Goal: Task Accomplishment & Management: Understand process/instructions

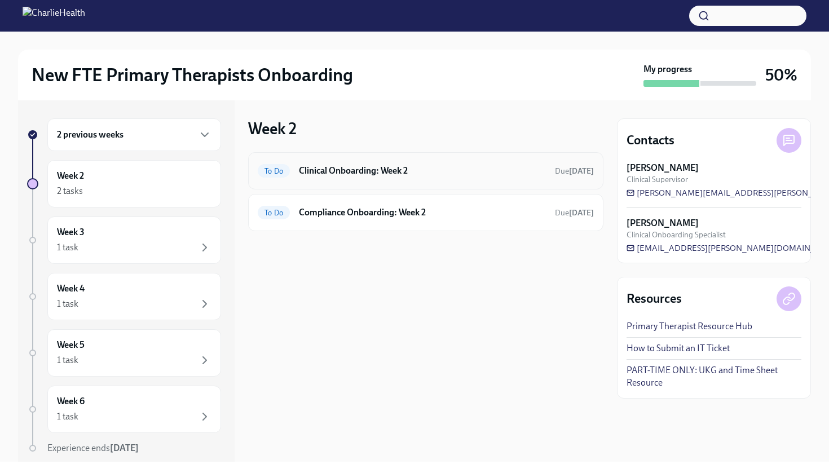
click at [337, 174] on h6 "Clinical Onboarding: Week 2" at bounding box center [422, 171] width 247 height 12
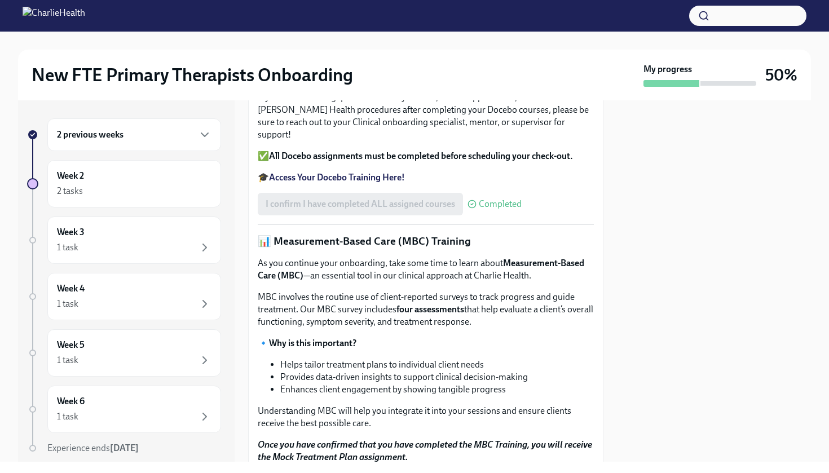
scroll to position [404, 0]
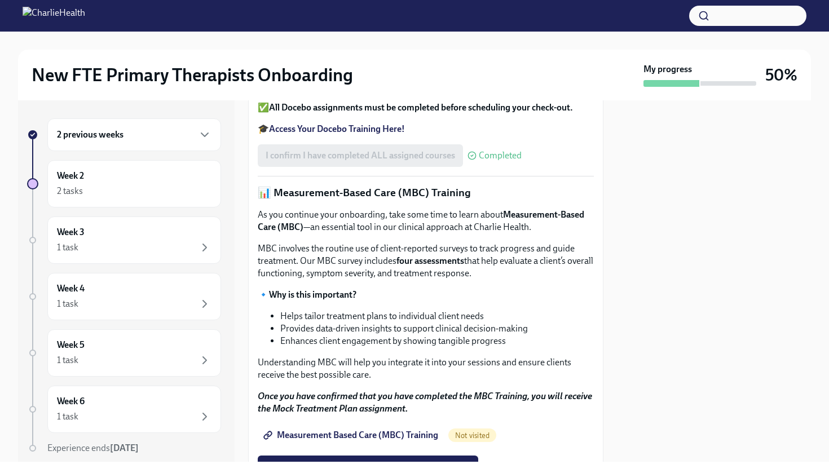
click at [332, 134] on strong "Access Your Docebo Training Here!" at bounding box center [337, 129] width 136 height 11
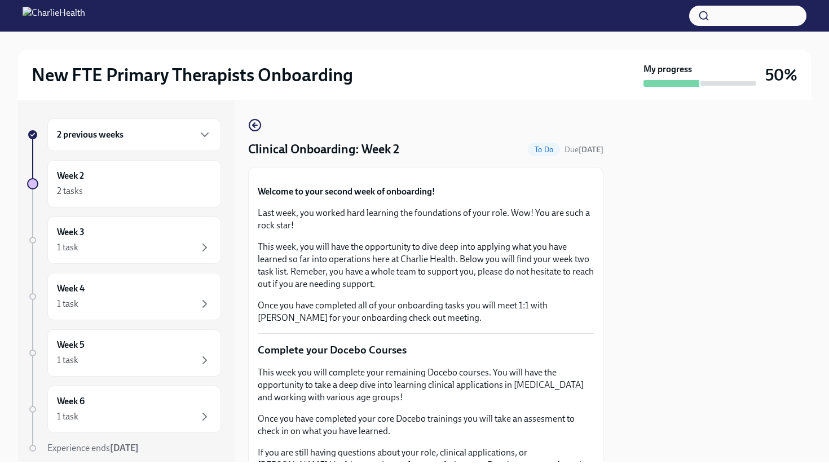
scroll to position [0, 0]
click at [176, 187] on div "2 tasks" at bounding box center [134, 191] width 155 height 14
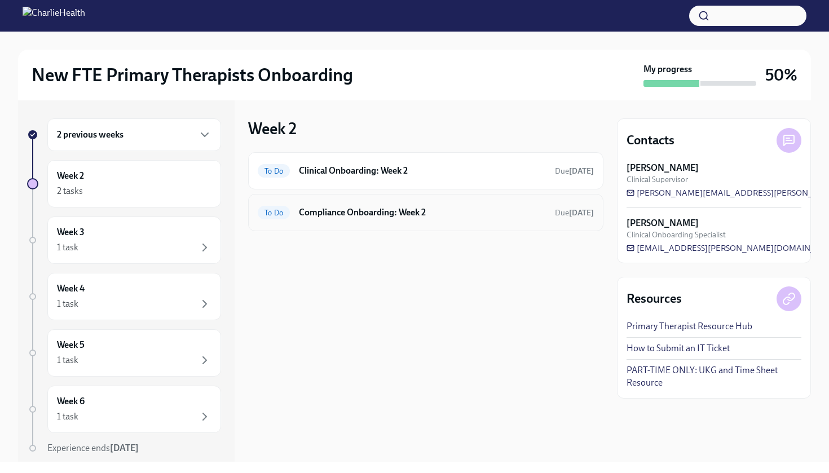
click at [284, 211] on span "To Do" at bounding box center [274, 213] width 32 height 8
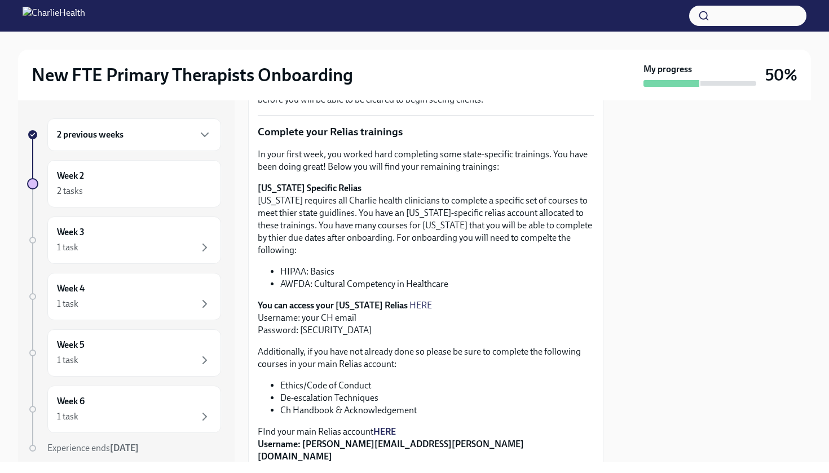
scroll to position [186, 0]
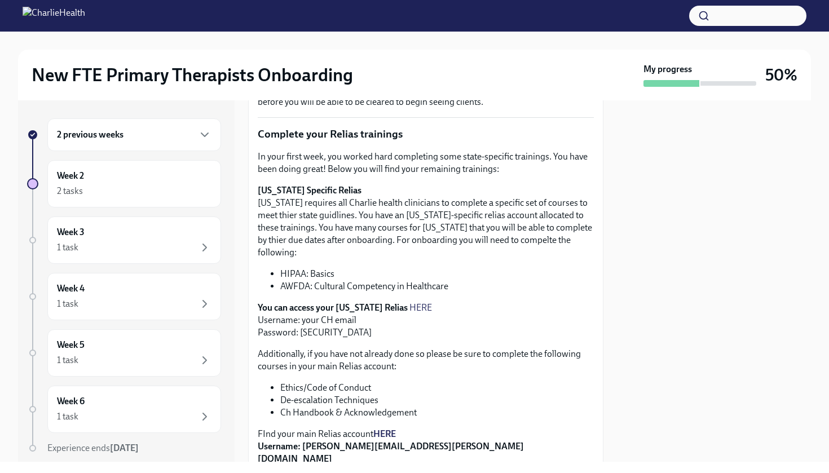
click at [412, 302] on link "HERE" at bounding box center [420, 307] width 23 height 11
drag, startPoint x: 299, startPoint y: 321, endPoint x: 332, endPoint y: 322, distance: 32.7
click at [332, 322] on p "You can access your Arizona Relias HERE Username: your CH email Password: ch1234" at bounding box center [426, 320] width 336 height 37
copy p "ch1234"
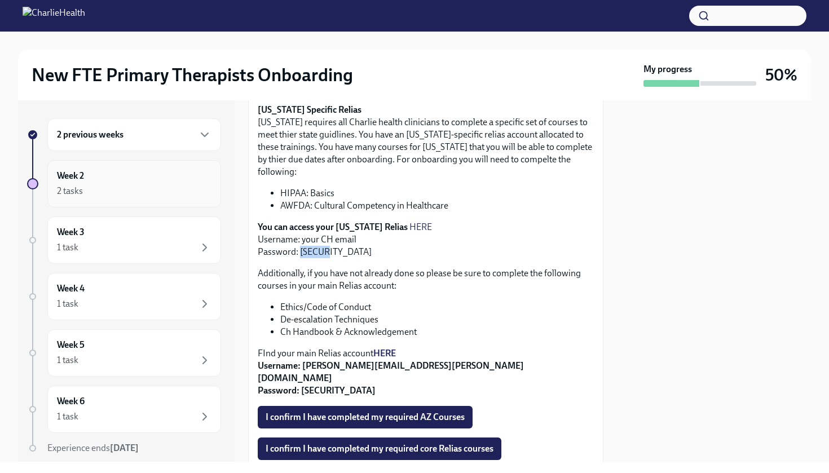
scroll to position [0, 0]
click at [170, 139] on div "2 previous weeks" at bounding box center [134, 135] width 155 height 14
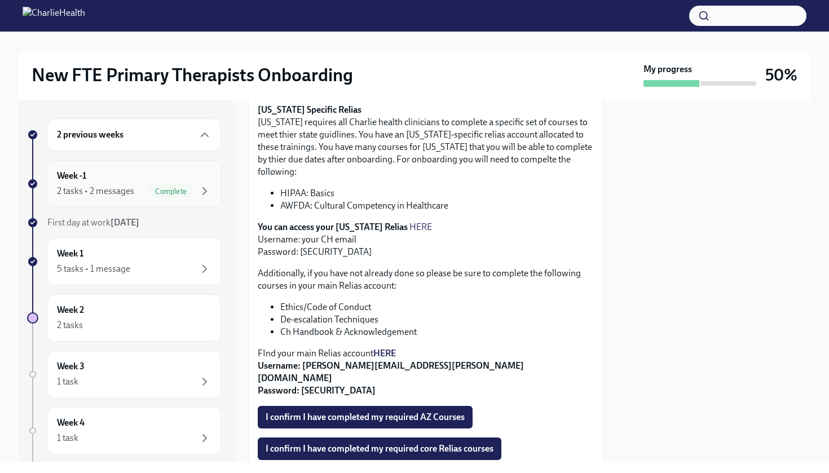
click at [129, 199] on div "Week -1 2 tasks • 2 messages Complete" at bounding box center [134, 183] width 174 height 47
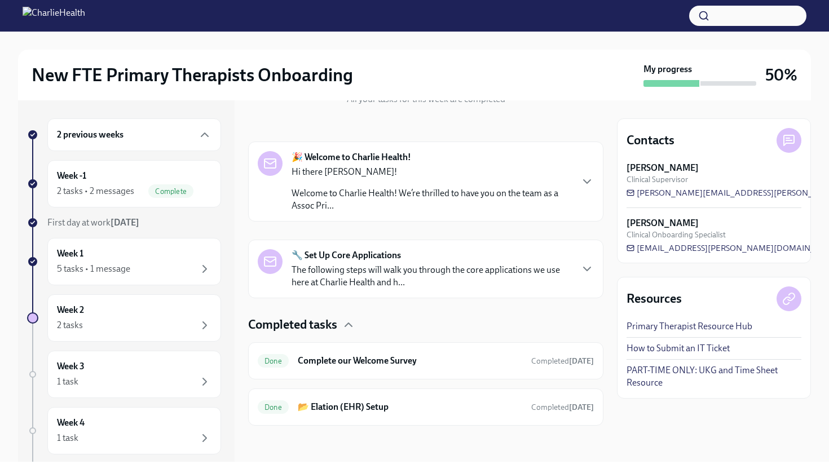
click at [404, 206] on p "Welcome to Charlie Health! We’re thrilled to have you on the team as a Assoc Pr…" at bounding box center [432, 199] width 280 height 25
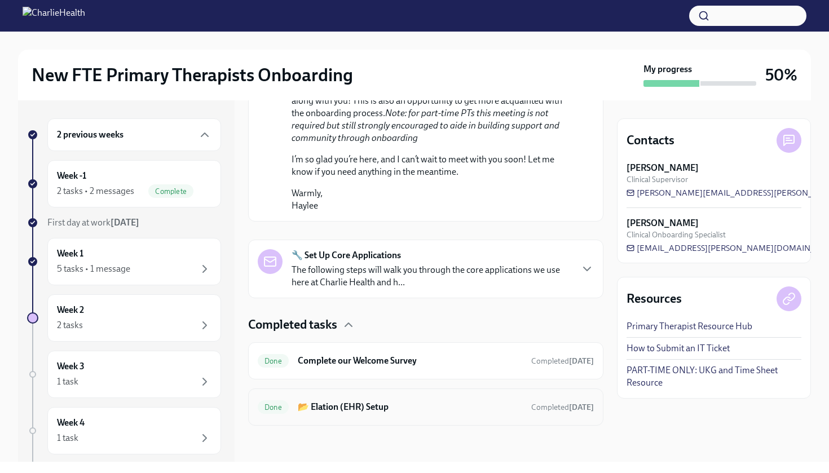
scroll to position [844, 0]
click at [143, 257] on div "Week 1 5 tasks • 1 message" at bounding box center [134, 262] width 155 height 28
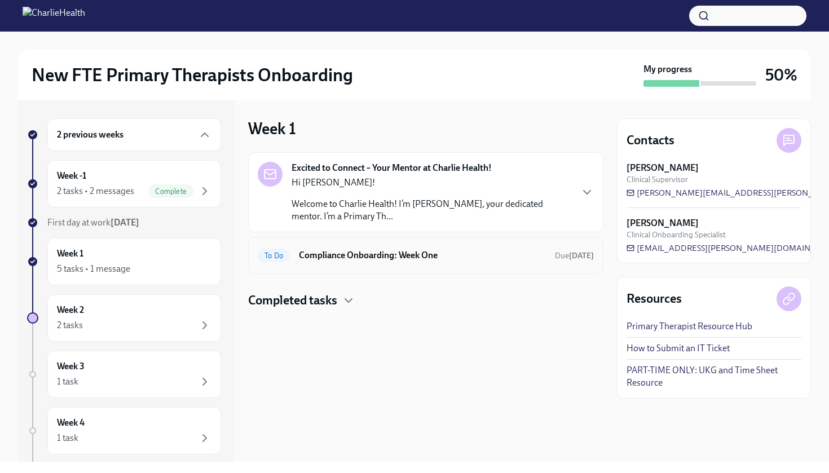
click at [325, 268] on div "To Do Compliance Onboarding: Week One Due 3 days ago" at bounding box center [425, 255] width 355 height 37
click at [324, 263] on div "To Do Compliance Onboarding: Week One Due 3 days ago" at bounding box center [426, 255] width 336 height 18
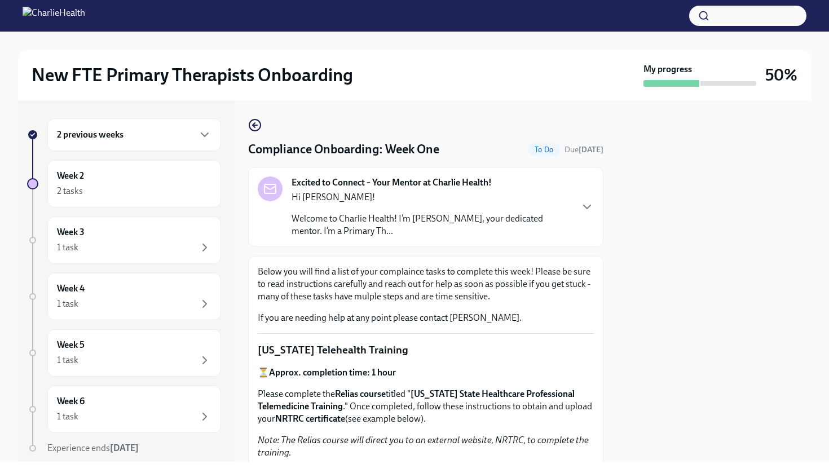
click at [360, 230] on p "Welcome to Charlie Health! I’m Kelly McSorley, your dedicated mentor. I’m a Pri…" at bounding box center [432, 225] width 280 height 25
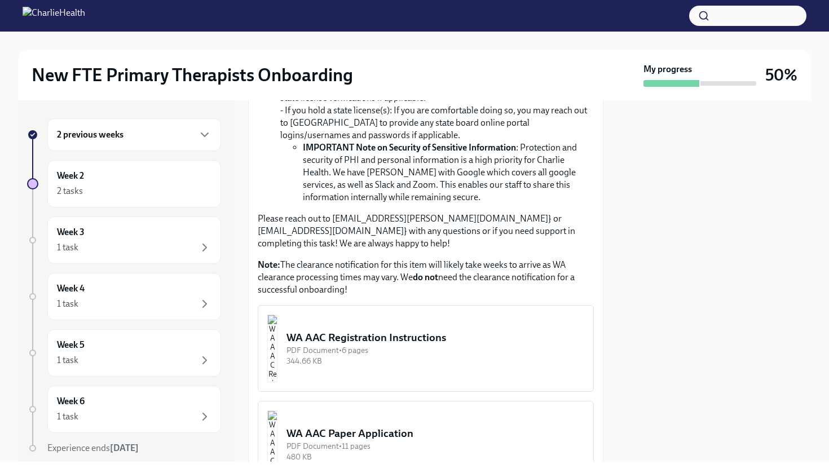
scroll to position [1180, 0]
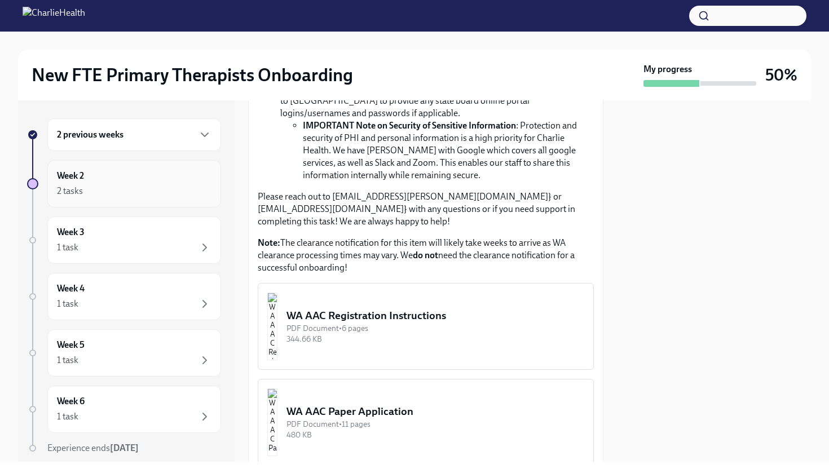
click at [182, 202] on div "Week 2 2 tasks" at bounding box center [134, 183] width 174 height 47
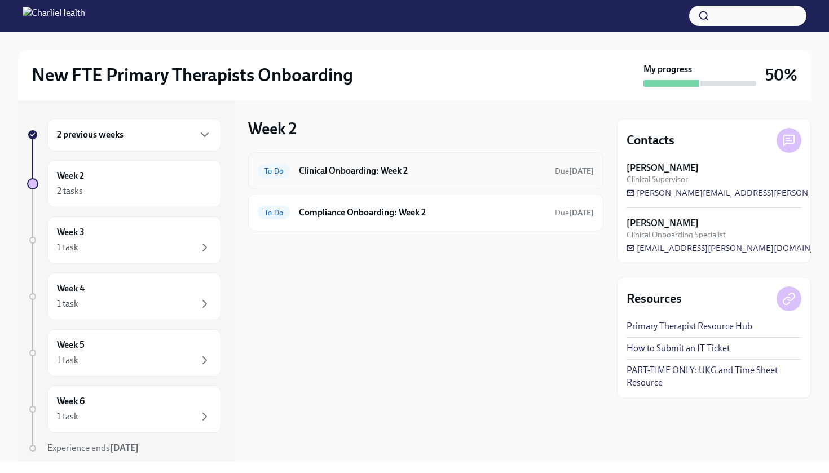
click at [297, 174] on div "To Do Clinical Onboarding: Week 2 Due in 2 days" at bounding box center [426, 171] width 336 height 18
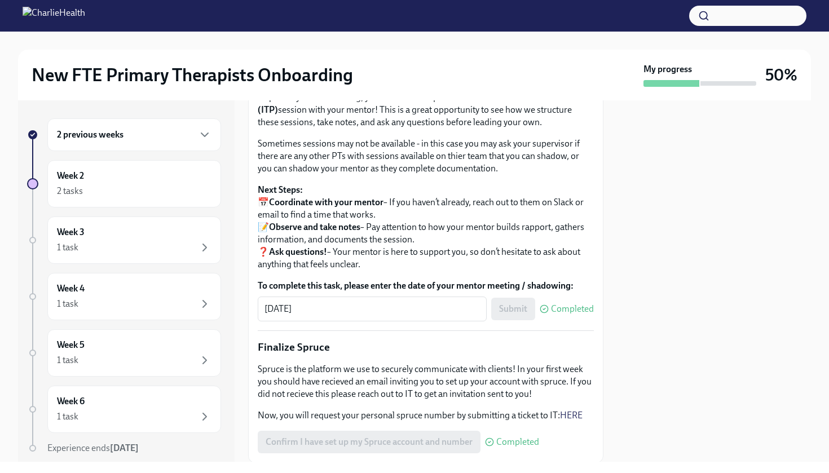
click at [196, 135] on div "2 previous weeks" at bounding box center [134, 135] width 155 height 14
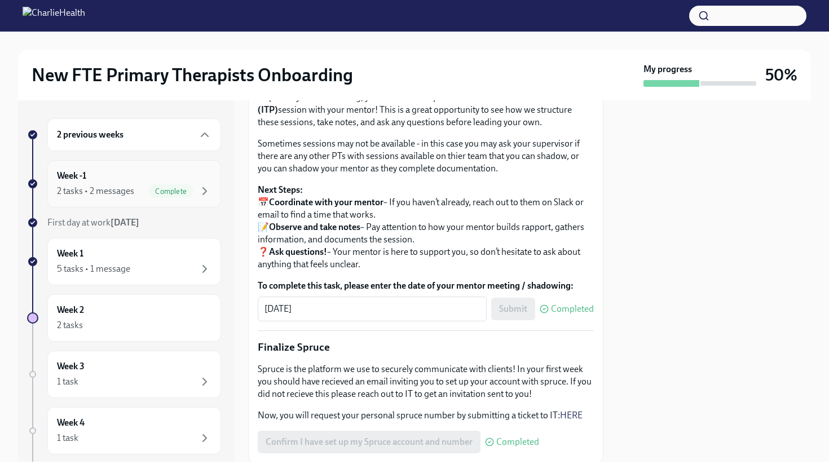
click at [124, 171] on div "Week -1 2 tasks • 2 messages Complete" at bounding box center [134, 184] width 155 height 28
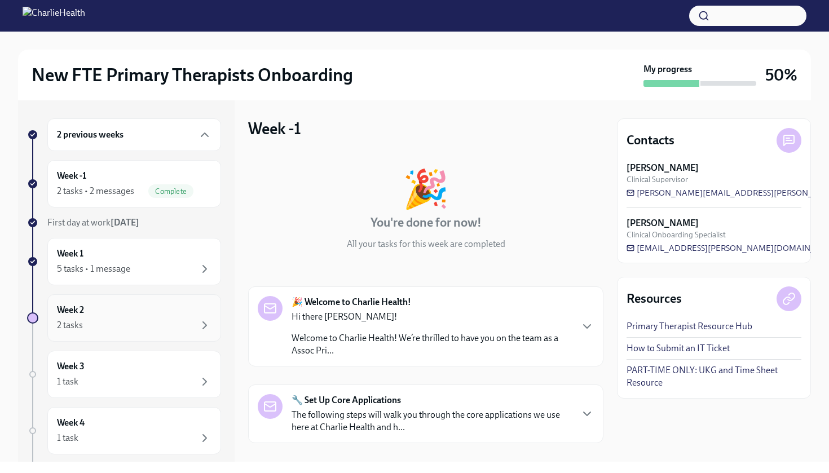
click at [131, 311] on div "Week 2 2 tasks" at bounding box center [134, 318] width 155 height 28
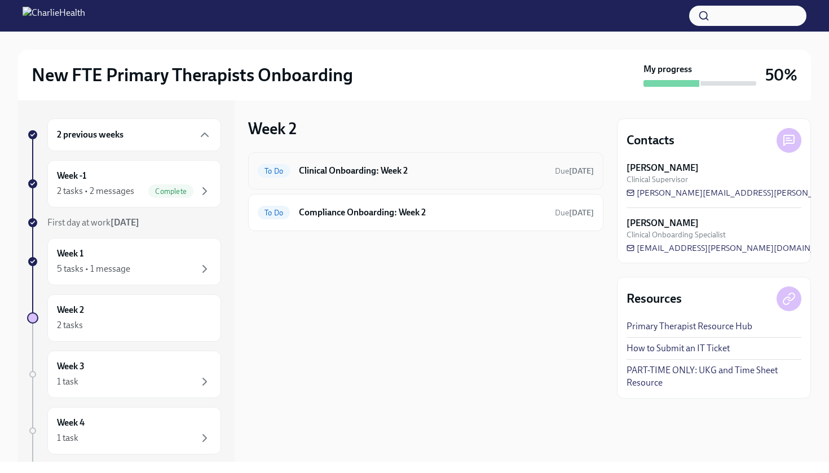
click at [401, 173] on h6 "Clinical Onboarding: Week 2" at bounding box center [422, 171] width 247 height 12
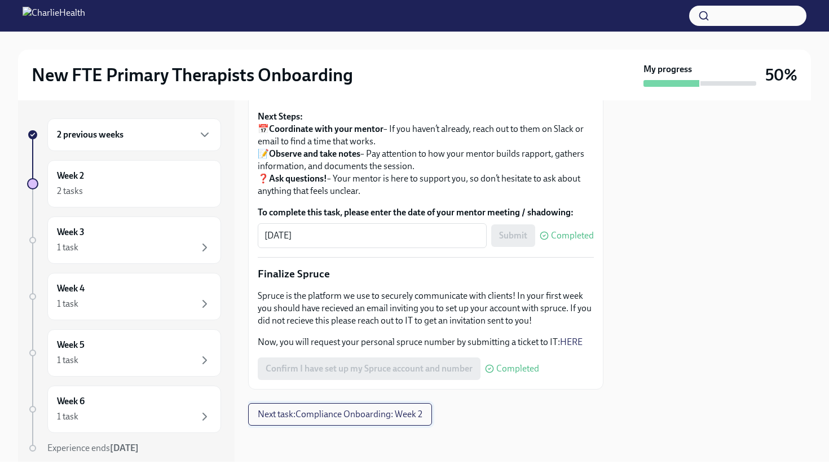
scroll to position [1318, 0]
click at [416, 414] on span "Next task : Compliance Onboarding: Week 2" at bounding box center [340, 414] width 165 height 11
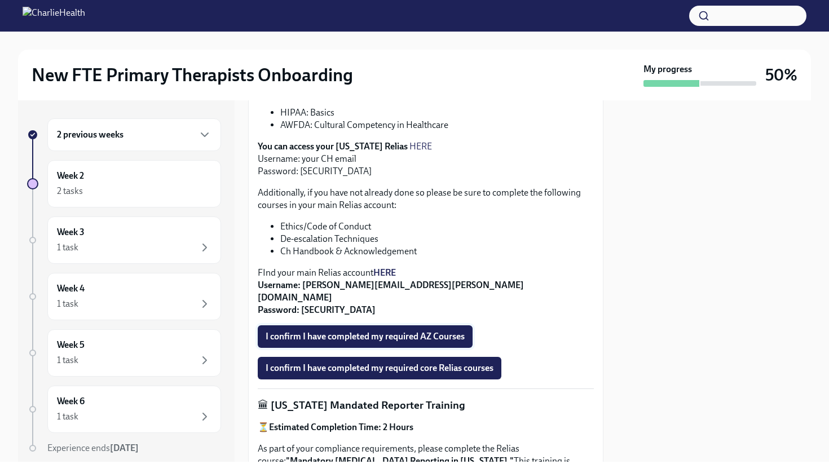
scroll to position [341, 0]
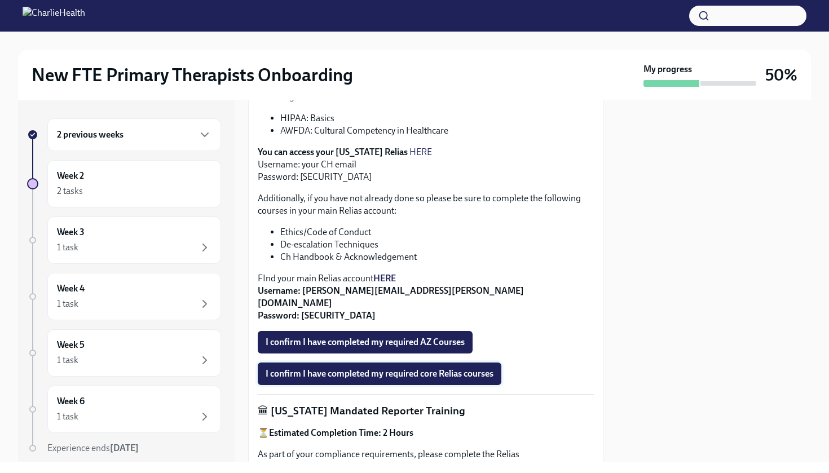
click at [417, 368] on span "I confirm I have completed my required core Relias courses" at bounding box center [380, 373] width 228 height 11
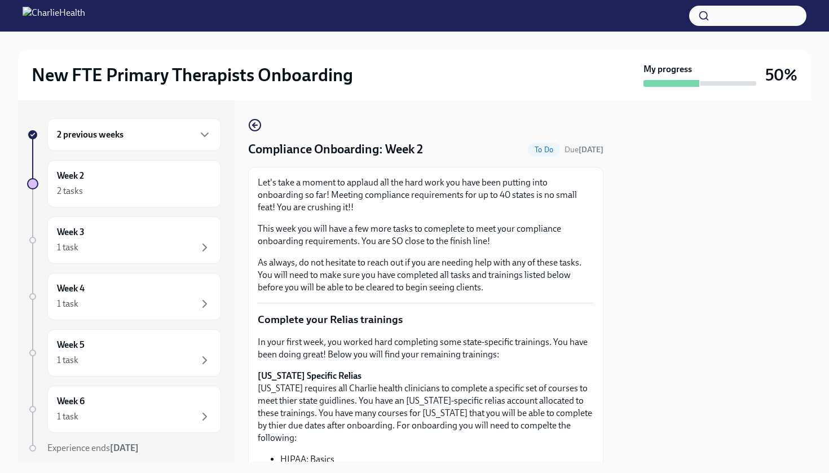
scroll to position [0, 0]
click at [255, 126] on icon "button" at bounding box center [255, 125] width 14 height 14
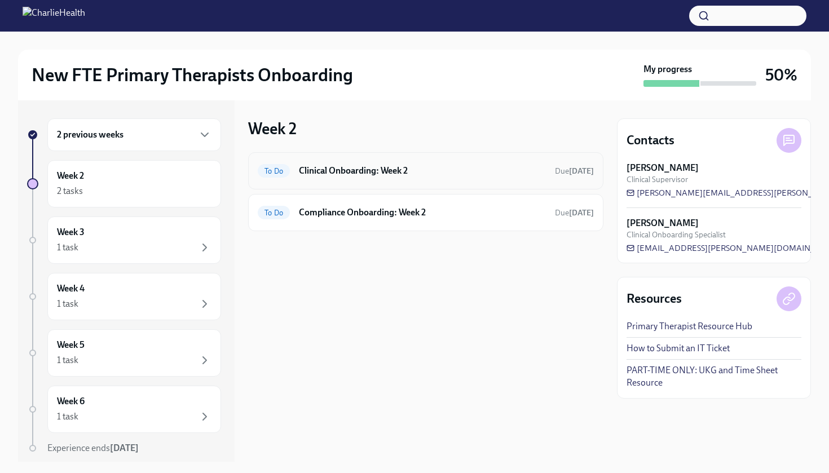
click at [331, 180] on div "To Do Clinical Onboarding: Week 2 Due in 2 days" at bounding box center [425, 170] width 355 height 37
click at [341, 168] on h6 "Clinical Onboarding: Week 2" at bounding box center [422, 171] width 247 height 12
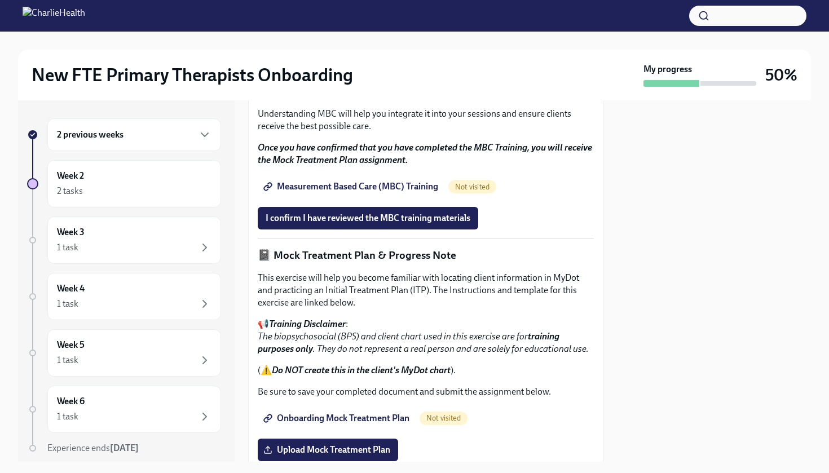
scroll to position [655, 0]
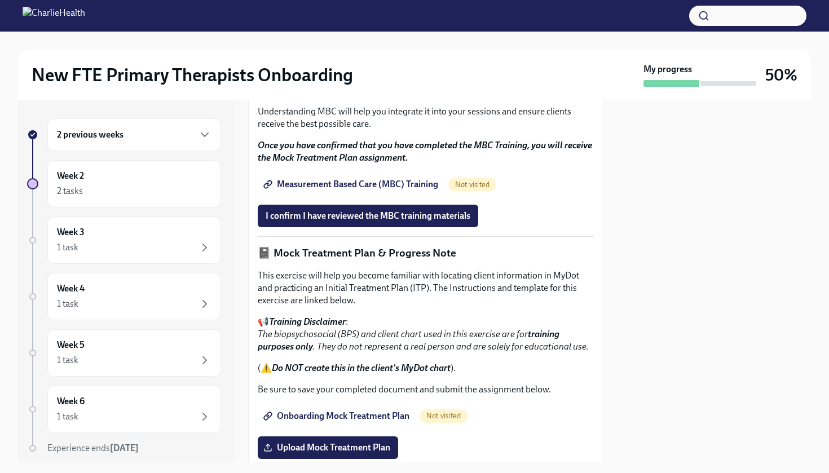
click at [331, 190] on span "Measurement Based Care (MBC) Training" at bounding box center [352, 184] width 173 height 11
